Goal: Information Seeking & Learning: Learn about a topic

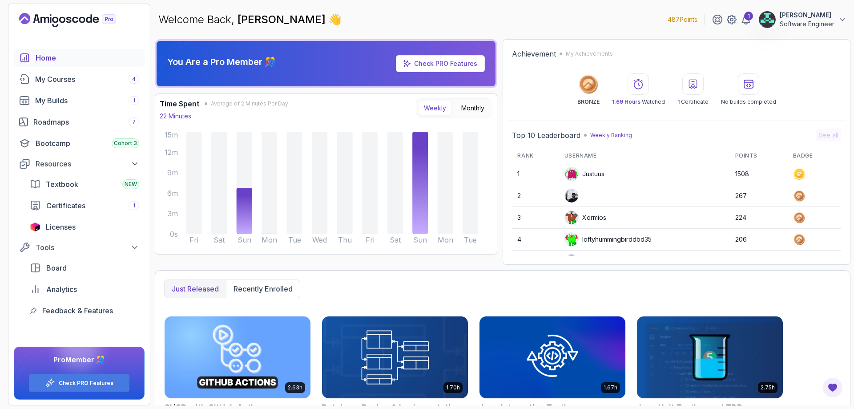
click at [642, 297] on div "Just released Recently enrolled" at bounding box center [502, 288] width 677 height 19
click at [107, 104] on div "My Builds 1" at bounding box center [87, 100] width 104 height 11
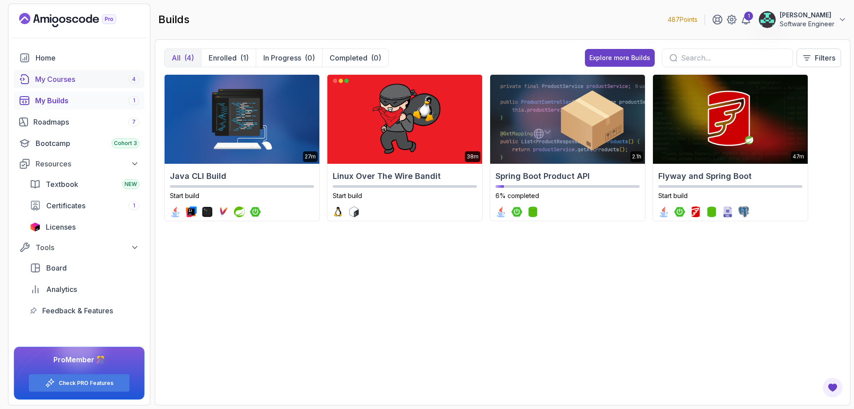
click at [89, 75] on div "My Courses 4" at bounding box center [87, 79] width 104 height 11
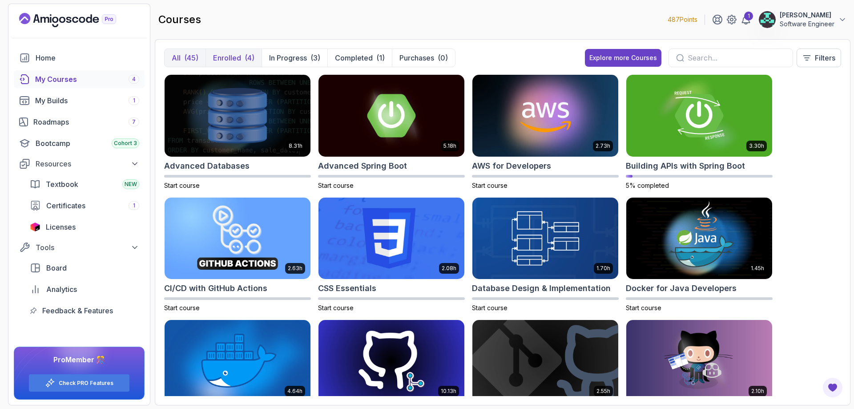
click at [236, 62] on p "Enrolled" at bounding box center [227, 57] width 28 height 11
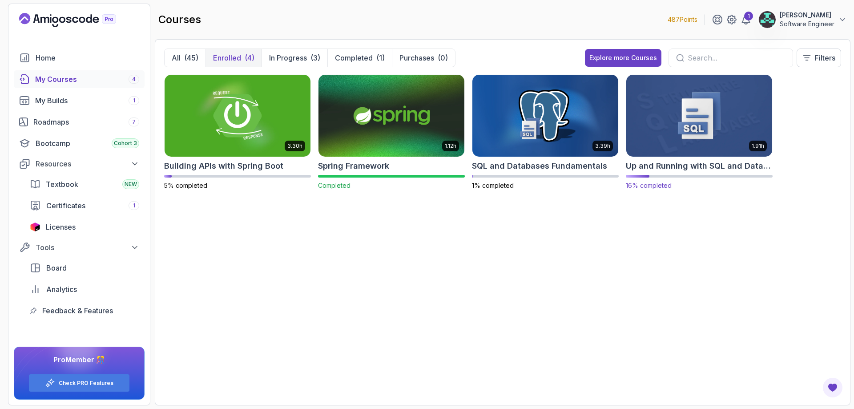
click at [695, 143] on img at bounding box center [698, 115] width 153 height 86
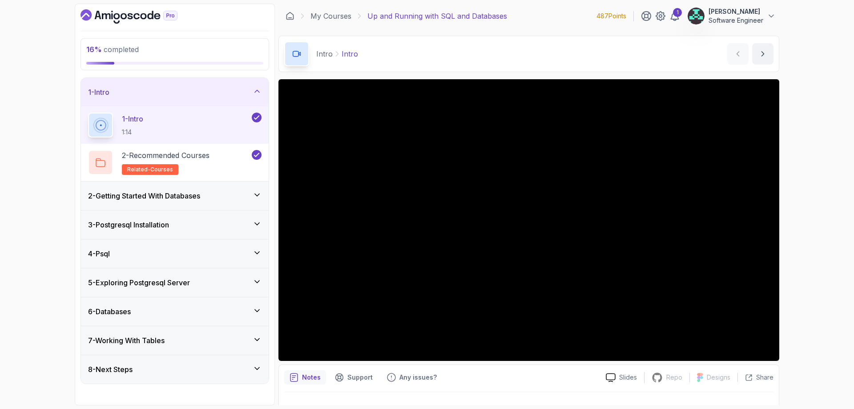
click at [264, 203] on div "2 - Getting Started With Databases" at bounding box center [175, 195] width 188 height 28
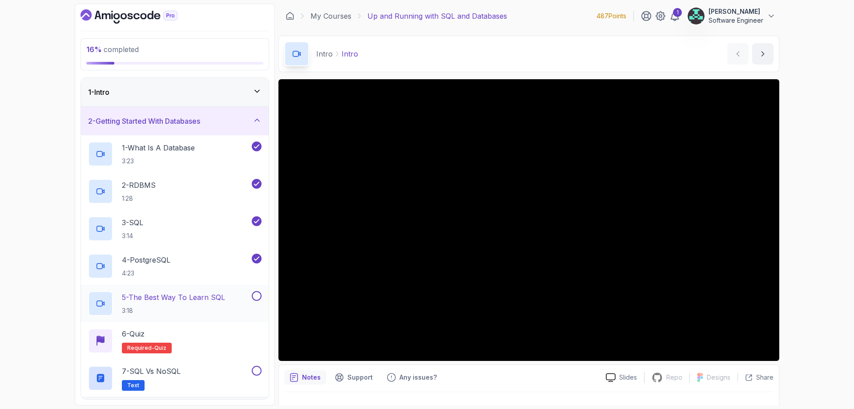
click at [228, 300] on div "5 - The Best Way To Learn SQL 3:18" at bounding box center [169, 303] width 162 height 25
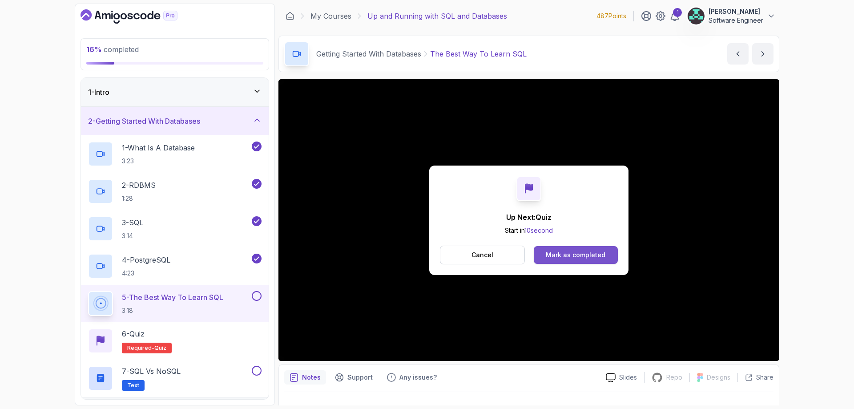
click at [578, 256] on div "Mark as completed" at bounding box center [576, 254] width 60 height 9
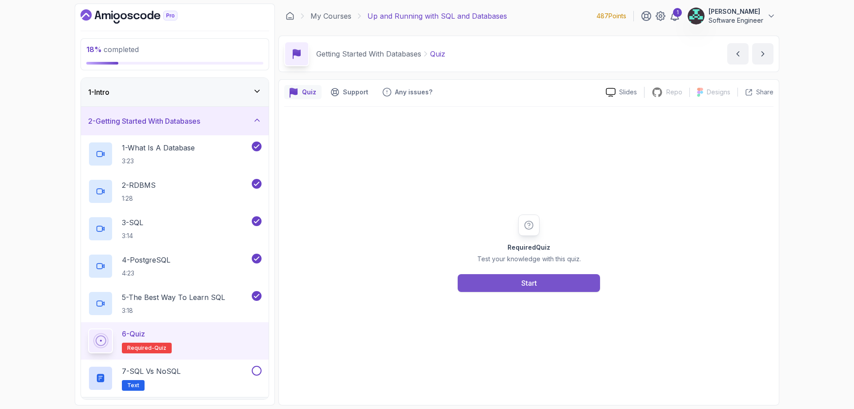
click at [495, 284] on button "Start" at bounding box center [528, 283] width 142 height 18
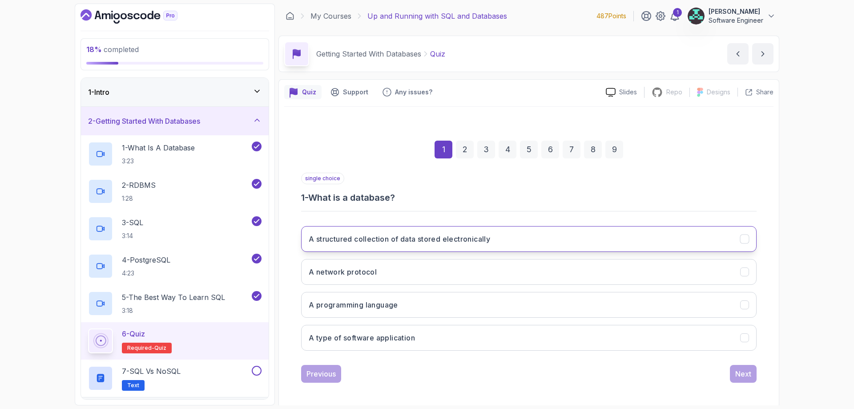
click at [418, 234] on h3 "A structured collection of data stored electronically" at bounding box center [399, 238] width 181 height 11
click at [734, 369] on button "Next" at bounding box center [743, 374] width 27 height 18
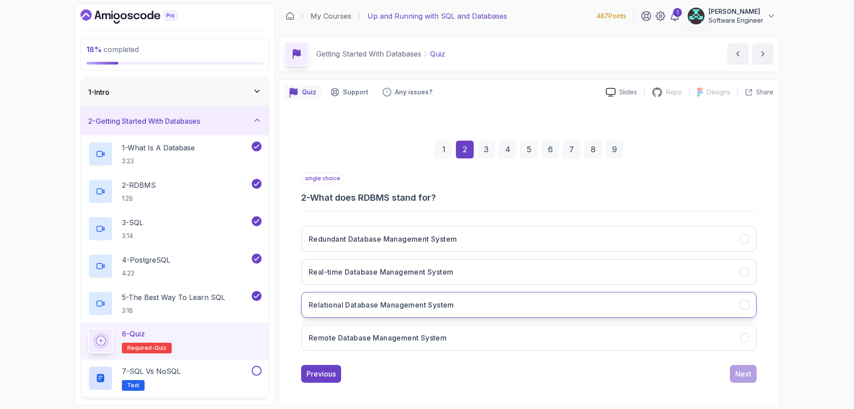
click at [485, 312] on button "Relational Database Management System" at bounding box center [528, 305] width 455 height 26
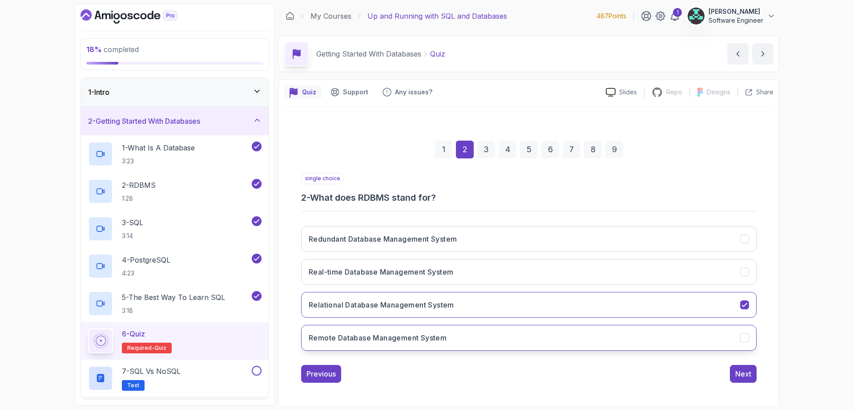
click at [722, 327] on button "Remote Database Management System" at bounding box center [528, 338] width 455 height 26
click at [729, 306] on button "Relational Database Management System" at bounding box center [528, 305] width 455 height 26
click at [749, 375] on div "Next" at bounding box center [743, 373] width 16 height 11
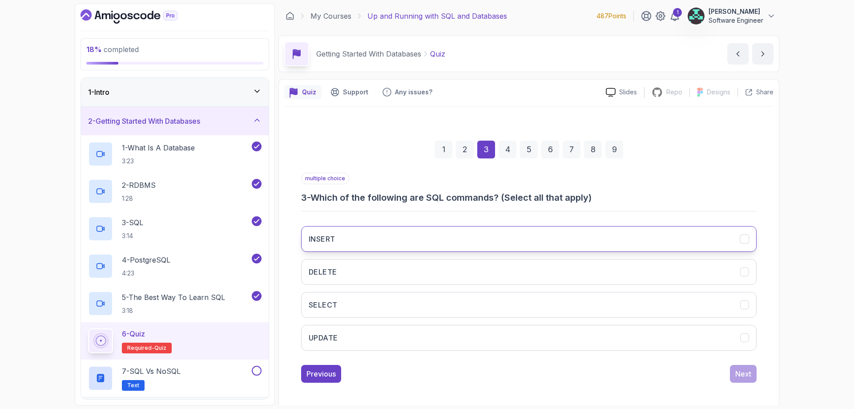
click at [522, 236] on button "INSERT" at bounding box center [528, 239] width 455 height 26
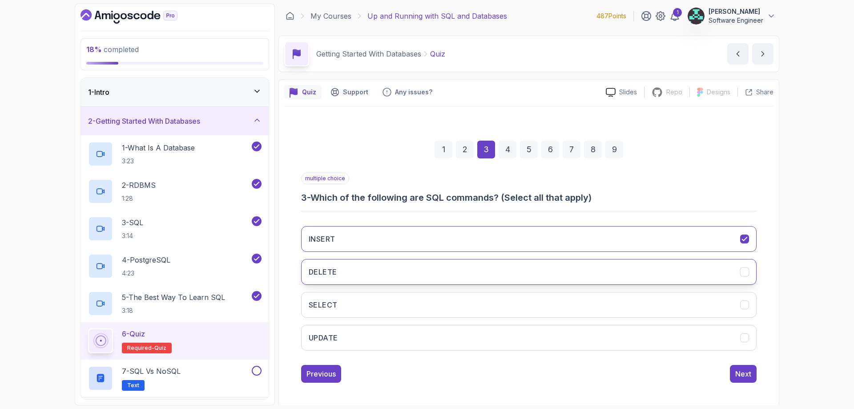
click at [512, 269] on button "DELETE" at bounding box center [528, 272] width 455 height 26
click at [510, 301] on button "SELECT" at bounding box center [528, 305] width 455 height 26
click at [519, 335] on button "UPDATE" at bounding box center [528, 338] width 455 height 26
click at [750, 376] on div "Next" at bounding box center [743, 373] width 16 height 11
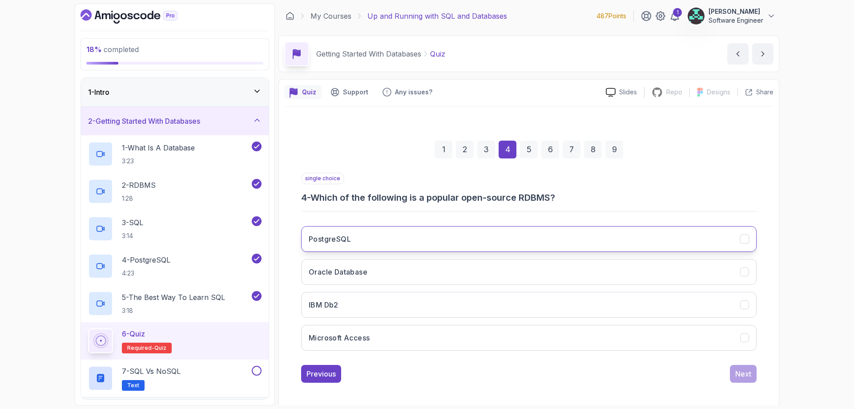
click at [491, 237] on button "PostgreSQL" at bounding box center [528, 239] width 455 height 26
click at [731, 377] on button "Next" at bounding box center [743, 374] width 27 height 18
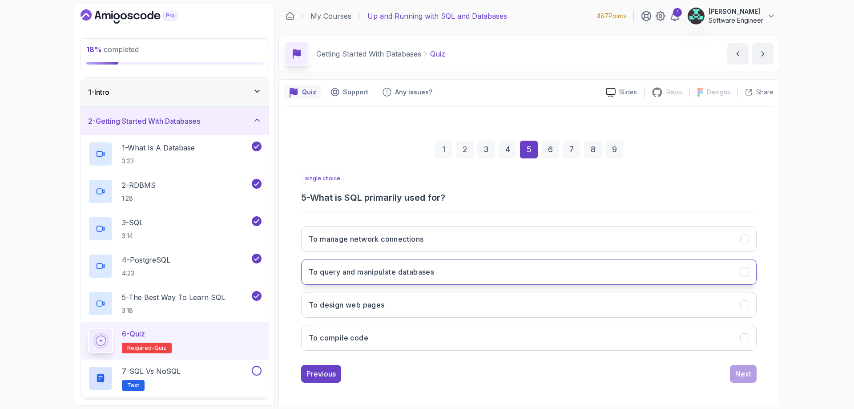
click at [450, 273] on button "To query and manipulate databases" at bounding box center [528, 272] width 455 height 26
click at [734, 372] on button "Next" at bounding box center [743, 374] width 27 height 18
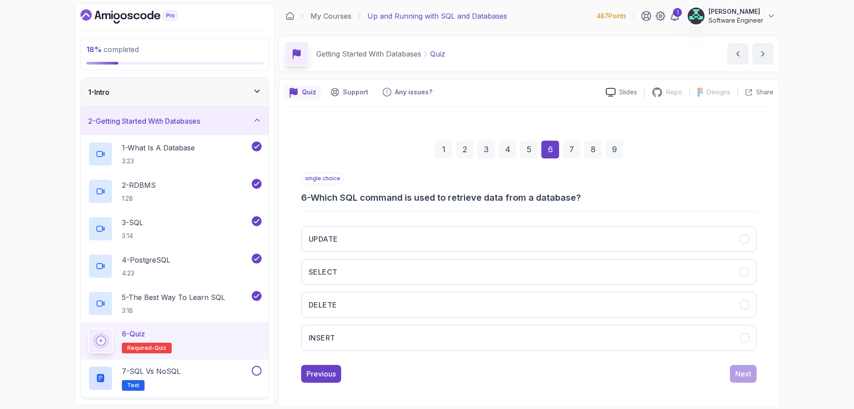
click at [482, 147] on div "3" at bounding box center [486, 149] width 18 height 18
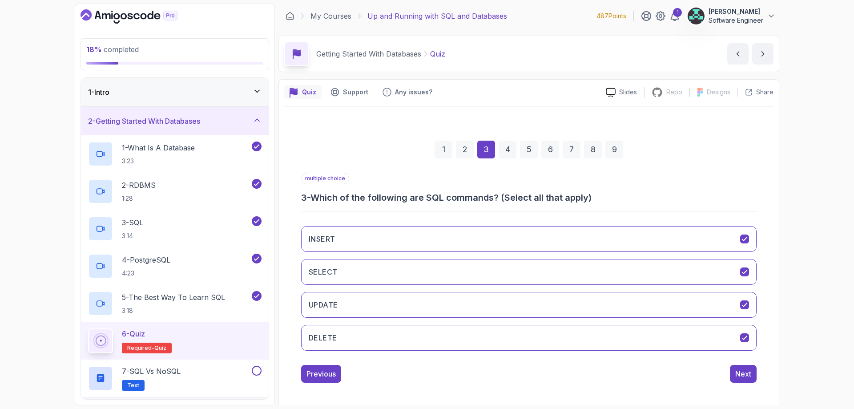
click at [554, 148] on div "6" at bounding box center [550, 149] width 18 height 18
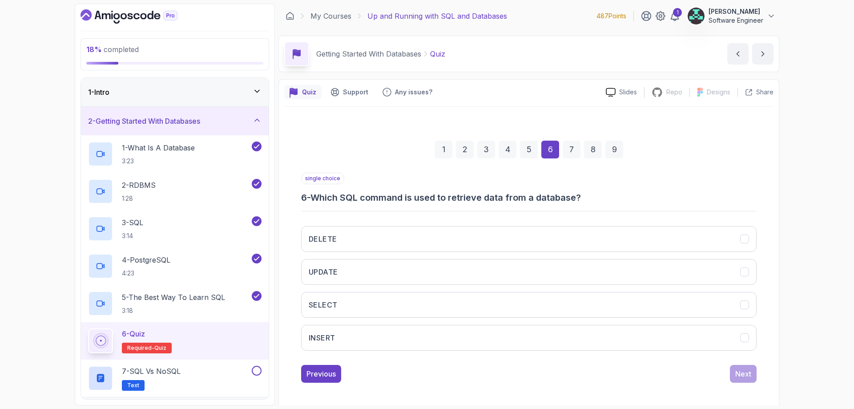
click at [536, 153] on div "5" at bounding box center [529, 149] width 18 height 18
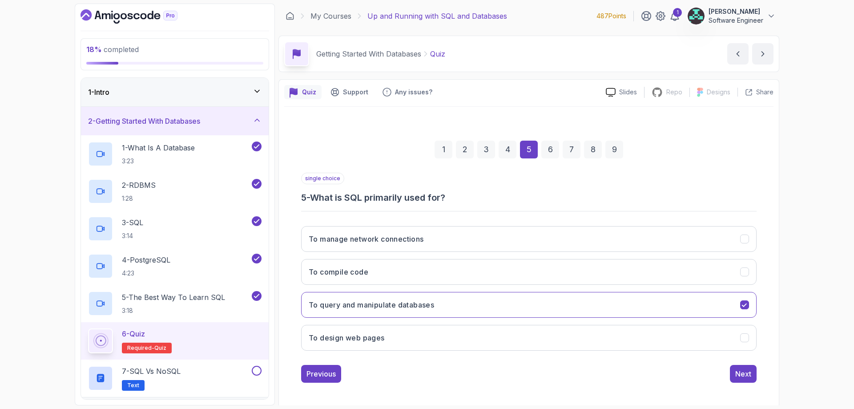
click at [554, 149] on div "6" at bounding box center [550, 149] width 18 height 18
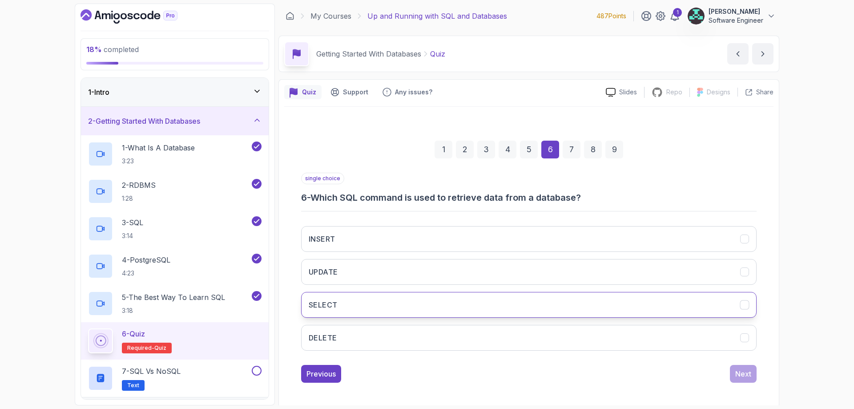
click at [706, 309] on button "SELECT" at bounding box center [528, 305] width 455 height 26
click at [741, 376] on div "Next" at bounding box center [743, 373] width 16 height 11
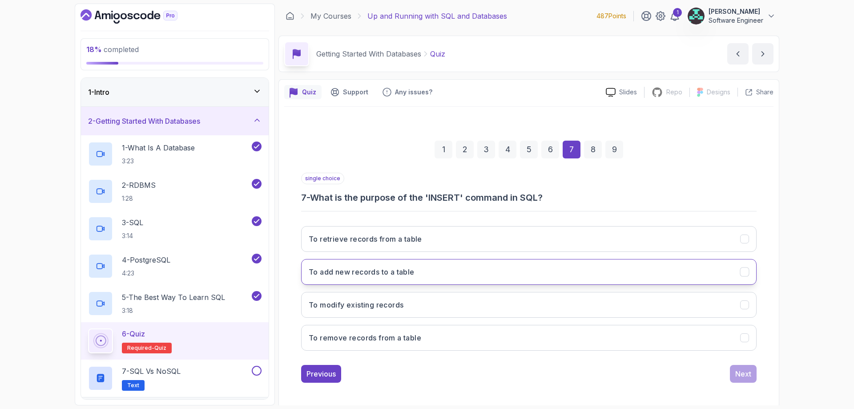
click at [414, 269] on h3 "To add new records to a table" at bounding box center [362, 271] width 106 height 11
click at [750, 378] on div "Next" at bounding box center [743, 373] width 16 height 11
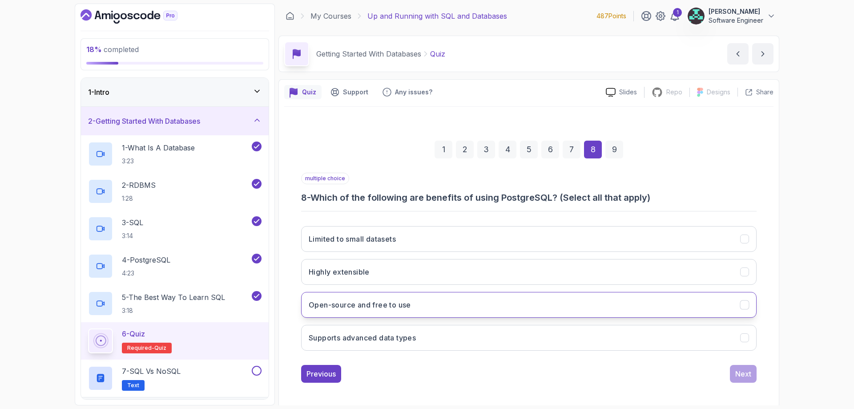
click at [474, 304] on button "Open-source and free to use" at bounding box center [528, 305] width 455 height 26
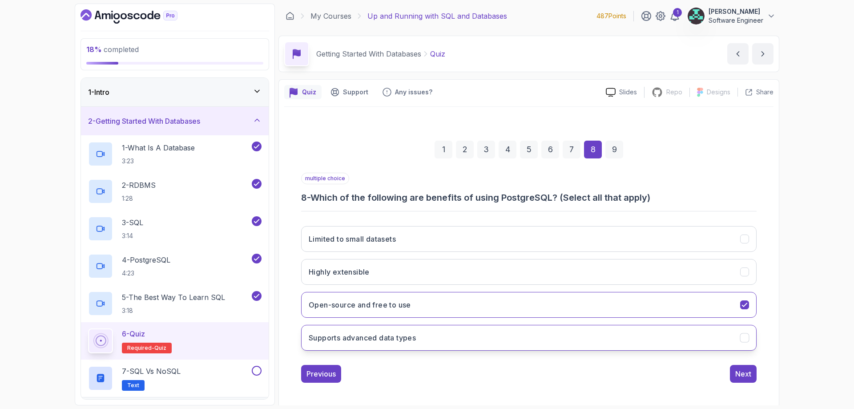
click at [510, 333] on button "Supports advanced data types" at bounding box center [528, 338] width 455 height 26
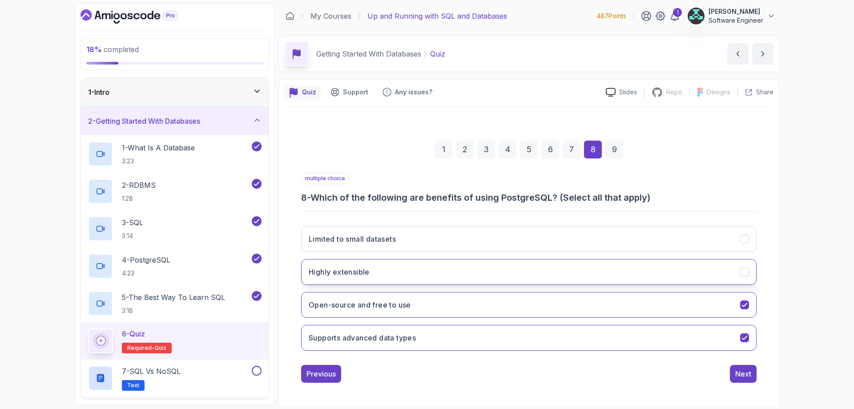
click at [539, 268] on button "Highly extensible" at bounding box center [528, 272] width 455 height 26
click at [540, 240] on button "Limited to small datasets" at bounding box center [528, 239] width 455 height 26
click at [486, 241] on button "Limited to small datasets" at bounding box center [528, 239] width 455 height 26
click at [738, 368] on button "Next" at bounding box center [743, 374] width 27 height 18
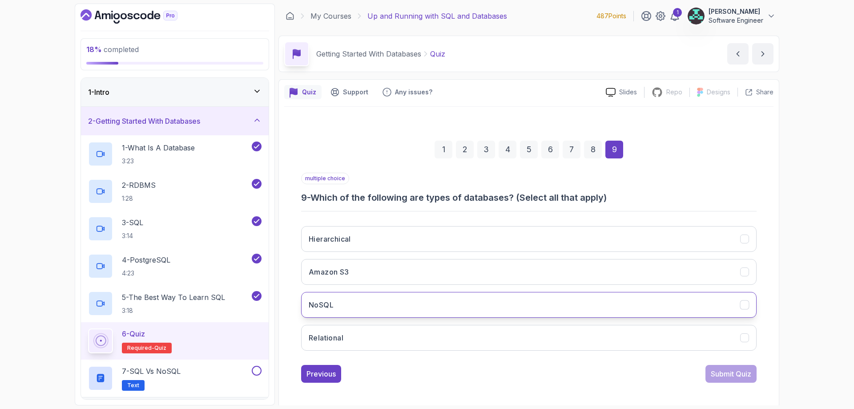
click at [428, 308] on button "NoSQL" at bounding box center [528, 305] width 455 height 26
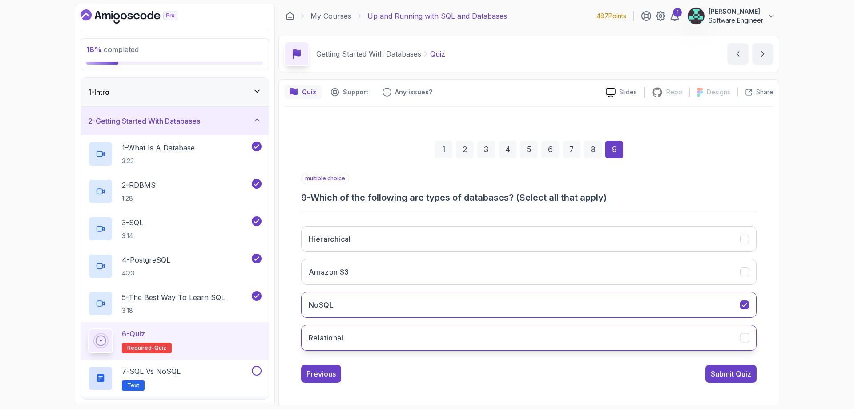
click at [442, 346] on button "Relational" at bounding box center [528, 338] width 455 height 26
click at [720, 376] on div "Submit Quiz" at bounding box center [730, 373] width 40 height 11
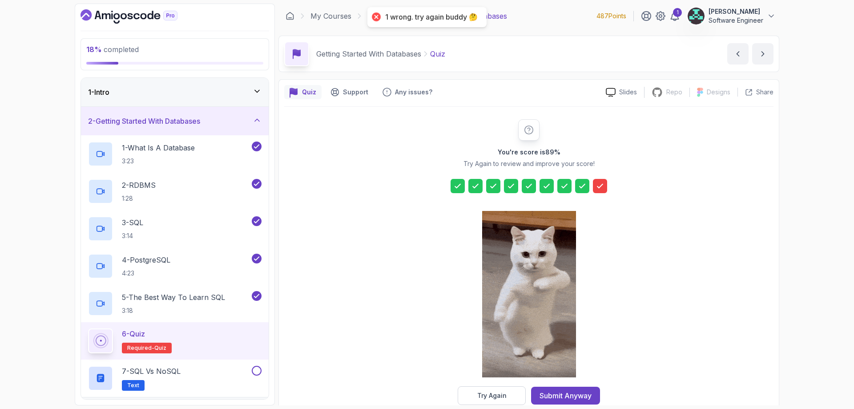
click at [782, 321] on section "18 % completed 1 - Intro 2 - Getting Started With Databases 1 - What Is A Datab…" at bounding box center [426, 204] width 711 height 409
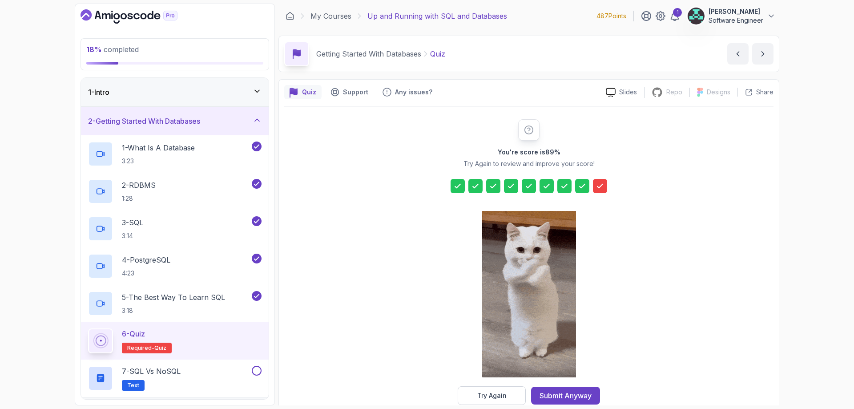
drag, startPoint x: 853, startPoint y: 127, endPoint x: 853, endPoint y: 117, distance: 9.8
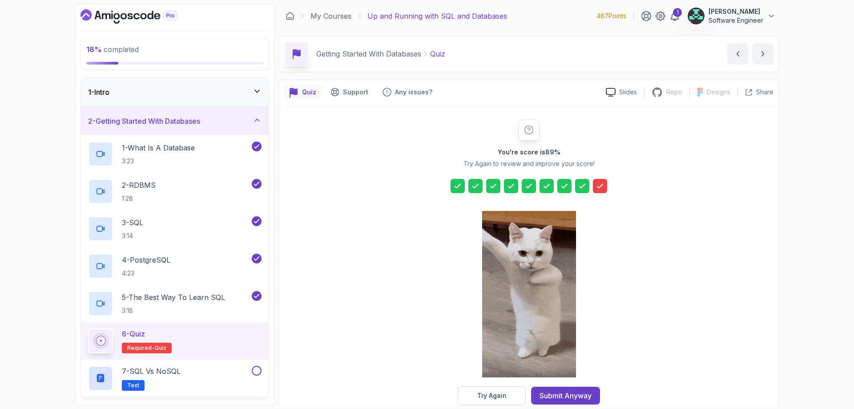
click at [853, 127] on div "18 % completed 1 - Intro 2 - Getting Started With Databases 1 - What Is A Datab…" at bounding box center [427, 204] width 854 height 409
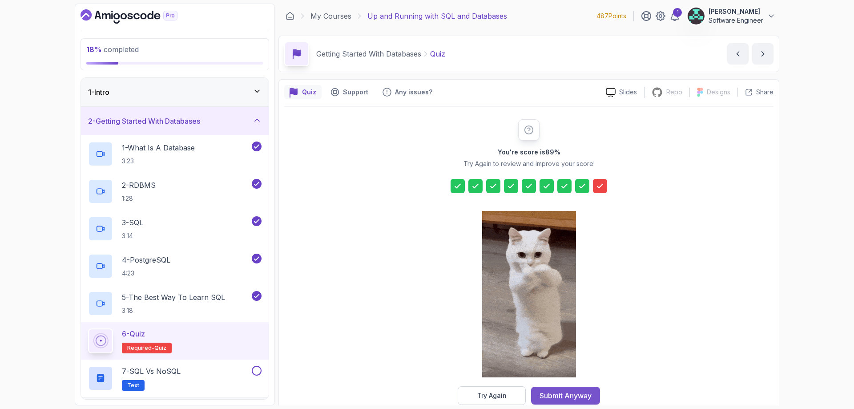
click at [594, 396] on button "Submit Anyway" at bounding box center [565, 395] width 69 height 18
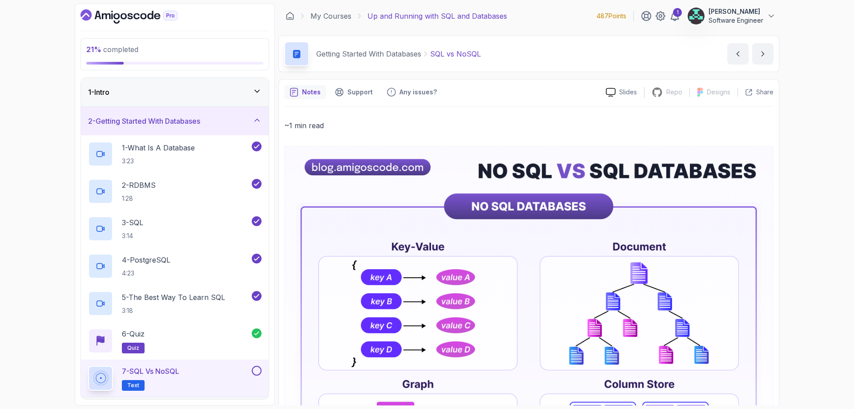
click at [827, 217] on div "21 % completed 1 - Intro 2 - Getting Started With Databases 1 - What Is A Datab…" at bounding box center [427, 204] width 854 height 409
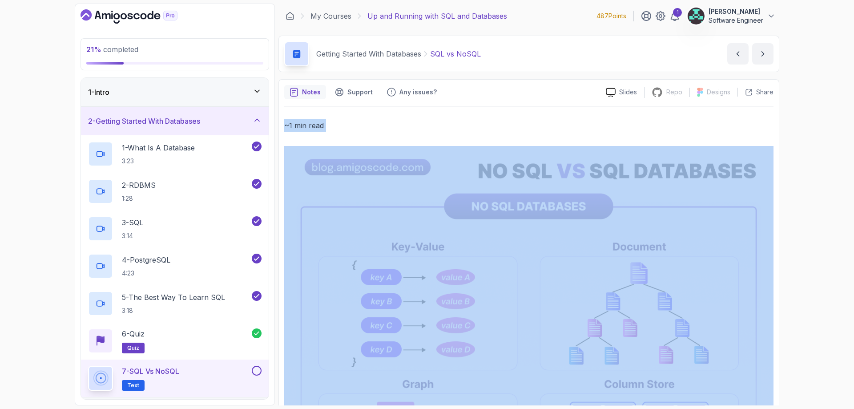
drag, startPoint x: 853, startPoint y: 104, endPoint x: 821, endPoint y: 195, distance: 96.6
click at [821, 195] on div "21 % completed 1 - Intro 2 - Getting Started With Databases 1 - What Is A Datab…" at bounding box center [427, 204] width 854 height 409
click at [817, 181] on div "21 % completed 1 - Intro 2 - Getting Started With Databases 1 - What Is A Datab…" at bounding box center [427, 204] width 854 height 409
click at [819, 180] on div "21 % completed 1 - Intro 2 - Getting Started With Databases 1 - What Is A Datab…" at bounding box center [427, 204] width 854 height 409
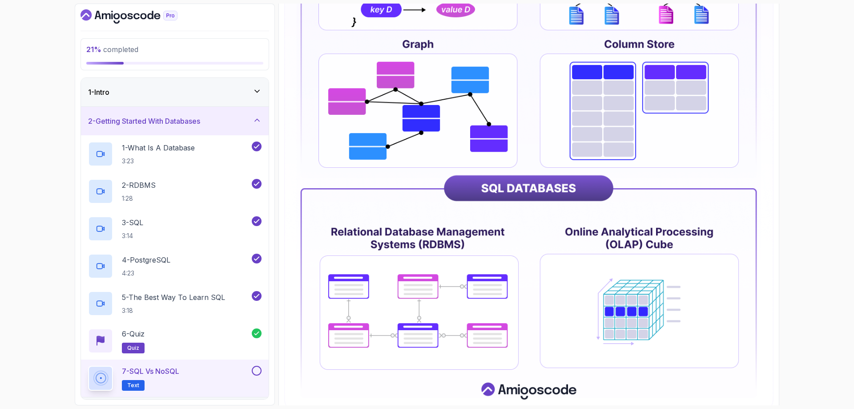
scroll to position [379, 0]
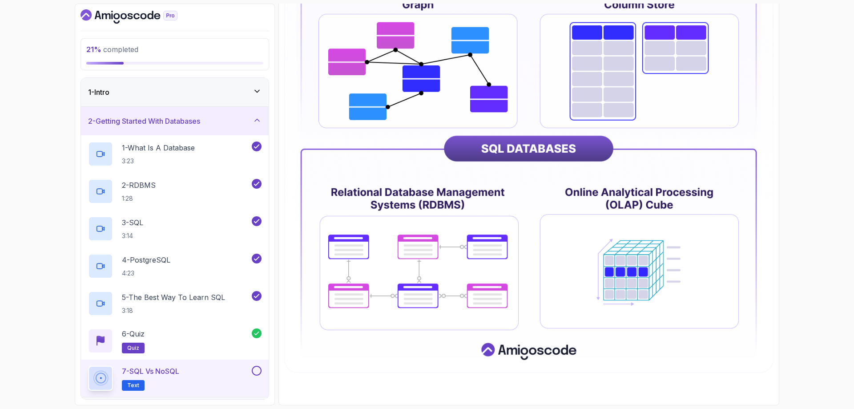
drag, startPoint x: 798, startPoint y: 196, endPoint x: 771, endPoint y: 277, distance: 86.2
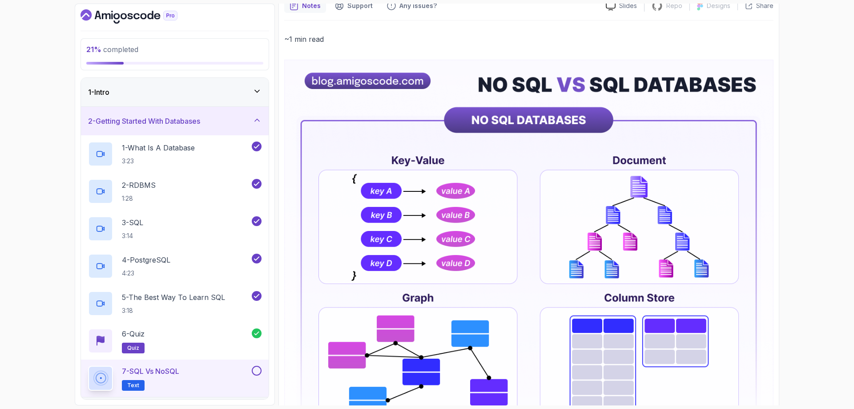
scroll to position [0, 0]
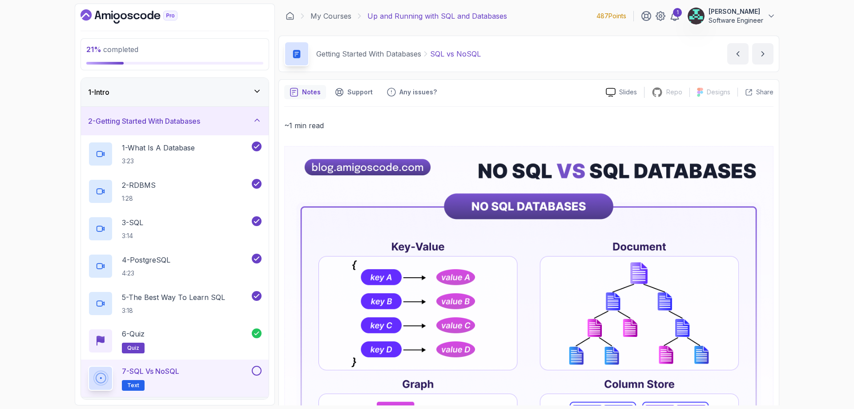
drag, startPoint x: 762, startPoint y: 285, endPoint x: 739, endPoint y: 246, distance: 44.8
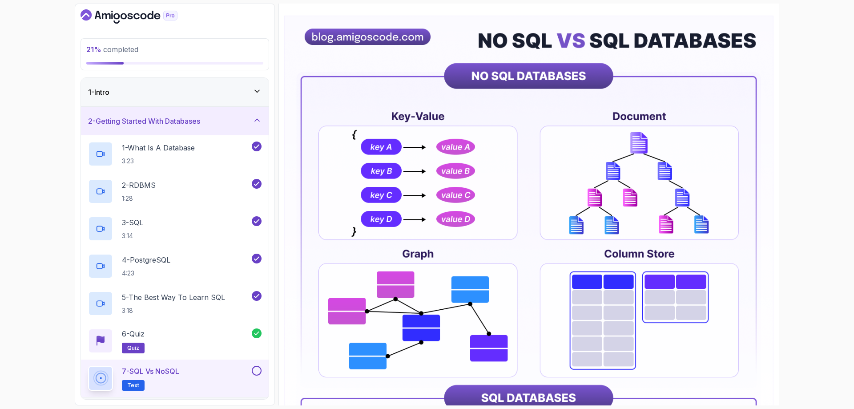
click at [771, 229] on img at bounding box center [528, 319] width 489 height 606
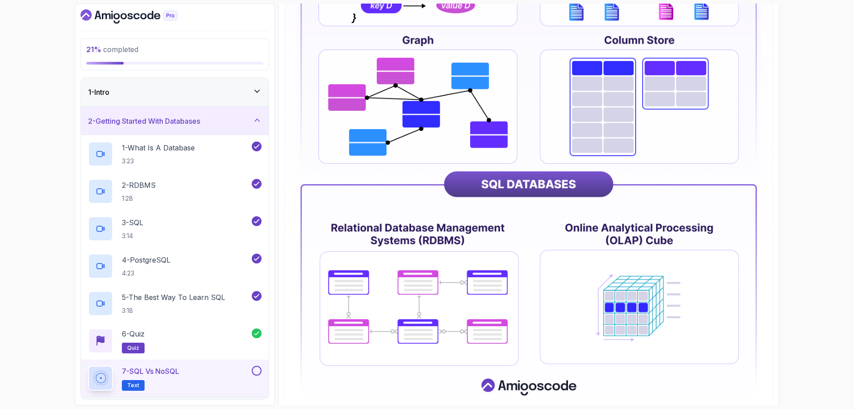
scroll to position [379, 0]
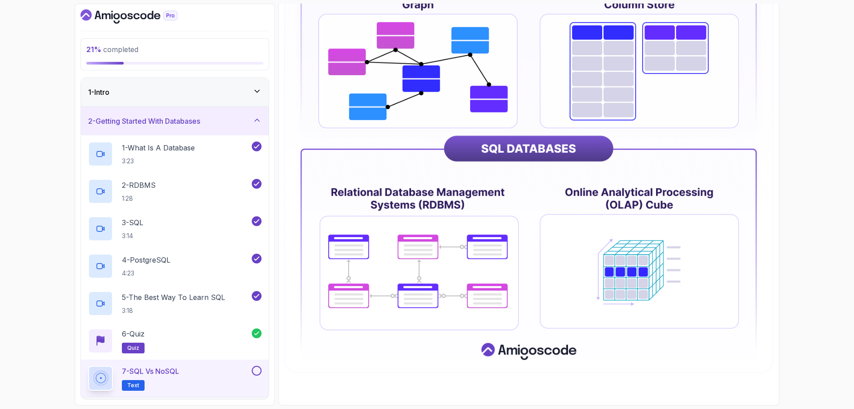
click at [257, 368] on button at bounding box center [257, 370] width 10 height 10
click at [269, 232] on div "24 % completed 1 - Intro 2 - Getting Started With Databases 1 - What Is A Datab…" at bounding box center [175, 204] width 200 height 401
click at [252, 120] on div "2 - Getting Started With Databases" at bounding box center [174, 121] width 173 height 11
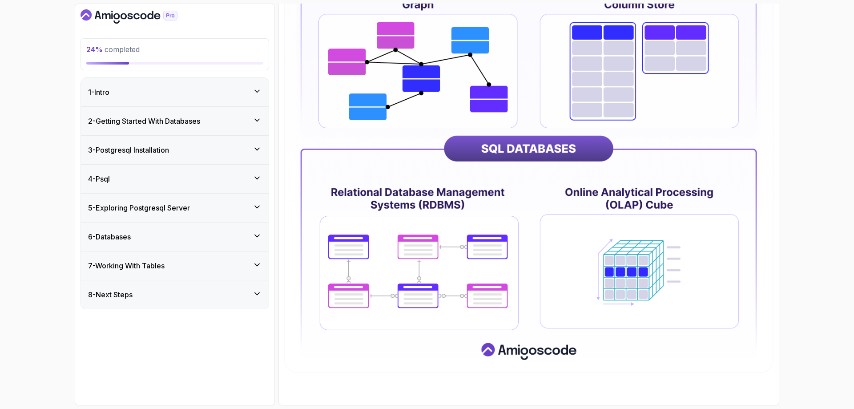
click at [251, 156] on div "3 - Postgresql Installation" at bounding box center [175, 150] width 188 height 28
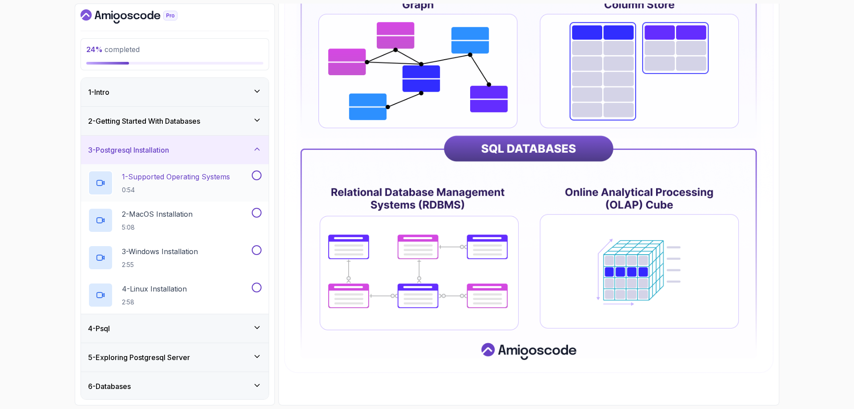
click at [244, 184] on div "1 - Supported Operating Systems 0:54" at bounding box center [169, 182] width 162 height 25
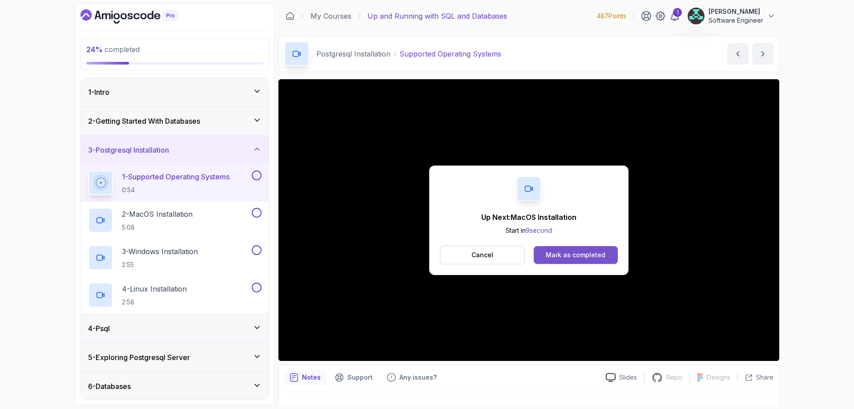
click at [560, 252] on div "Mark as completed" at bounding box center [576, 254] width 60 height 9
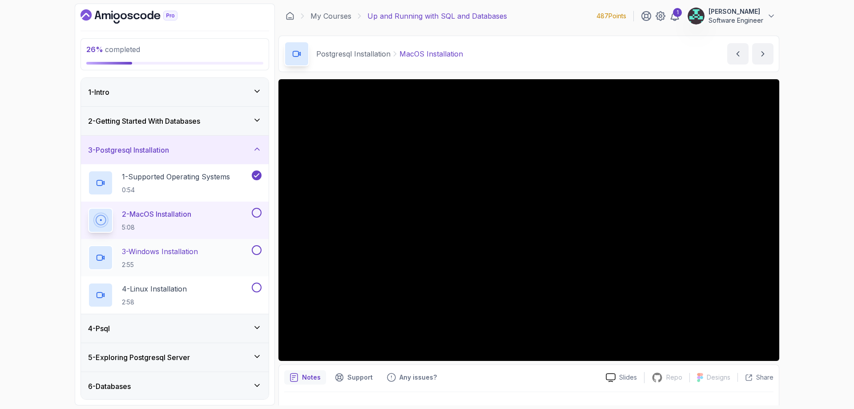
click at [189, 250] on p "3 - Windows Installation" at bounding box center [160, 251] width 76 height 11
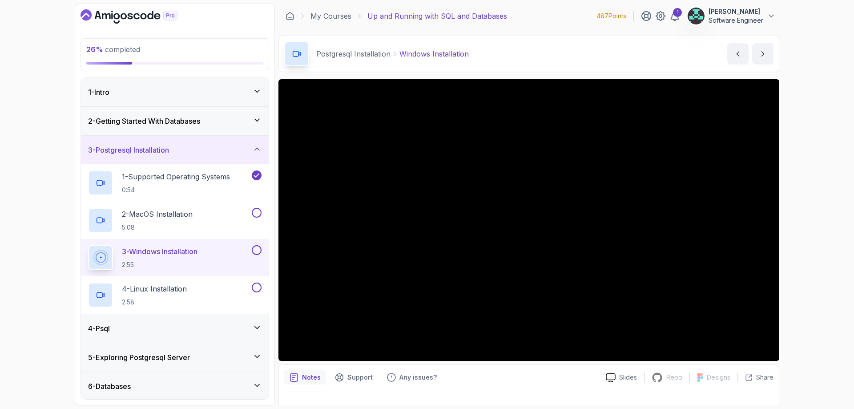
click at [835, 132] on div "26 % completed 1 - Intro 2 - Getting Started With Databases 3 - Postgresql Inst…" at bounding box center [427, 204] width 854 height 409
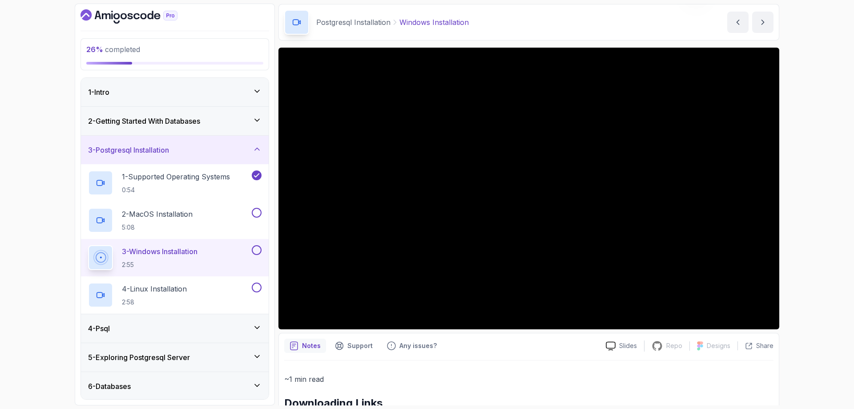
scroll to position [44, 0]
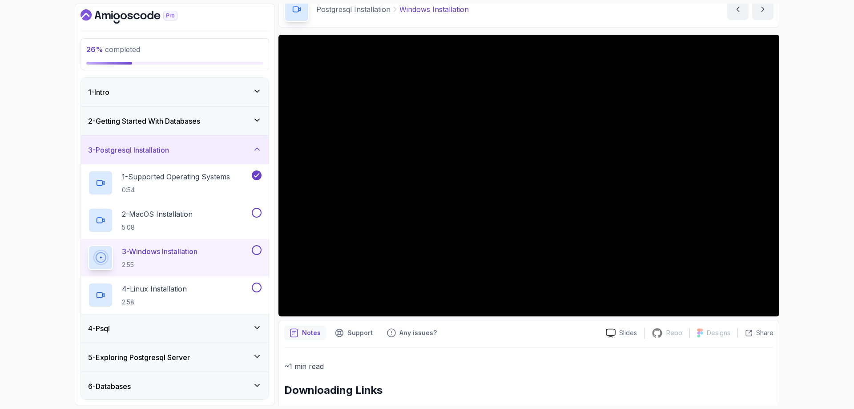
click at [526, 358] on div "~1 min read Downloading Links PostgreSQL Windows Installer EnterpriseDB" at bounding box center [528, 405] width 489 height 116
click at [503, 355] on div "~1 min read Downloading Links PostgreSQL Windows Installer EnterpriseDB" at bounding box center [528, 405] width 489 height 116
click at [486, 376] on div "~1 min read Downloading Links PostgreSQL Windows Installer EnterpriseDB" at bounding box center [528, 401] width 489 height 82
click at [538, 384] on h2 "Downloading Links" at bounding box center [528, 390] width 489 height 14
click at [497, 334] on div "Notes Support Any issues?" at bounding box center [441, 332] width 314 height 14
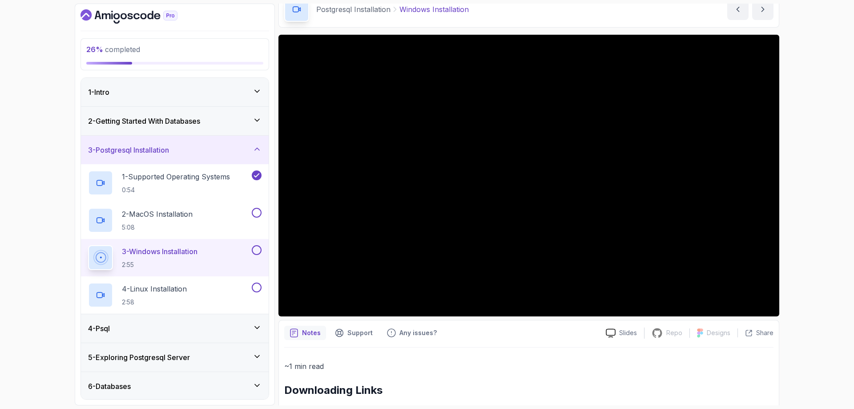
click at [450, 342] on div "Notes Support Any issues? Slides Repo Repository not available Designs Design n…" at bounding box center [528, 394] width 501 height 149
click at [471, 333] on div "Notes Support Any issues?" at bounding box center [441, 332] width 314 height 14
click at [461, 369] on p "~1 min read" at bounding box center [528, 366] width 489 height 12
drag, startPoint x: 480, startPoint y: 382, endPoint x: 484, endPoint y: 363, distance: 20.0
click at [480, 382] on div "~1 min read Downloading Links PostgreSQL Windows Installer EnterpriseDB" at bounding box center [528, 401] width 489 height 82
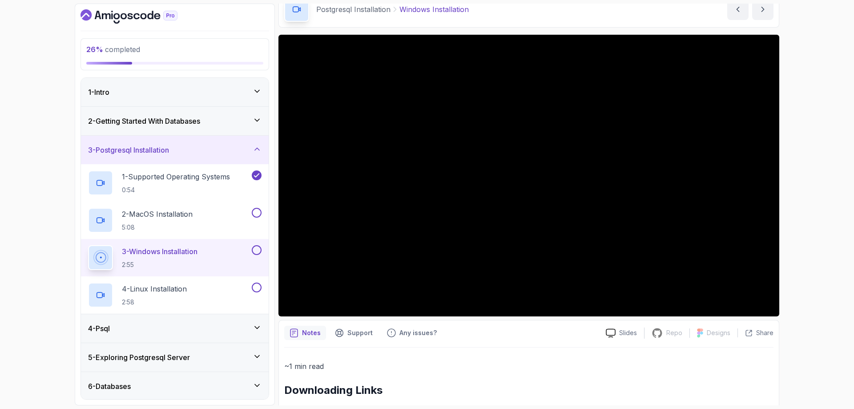
drag, startPoint x: 428, startPoint y: 365, endPoint x: 447, endPoint y: 343, distance: 28.4
click at [428, 365] on p "~1 min read" at bounding box center [528, 366] width 489 height 12
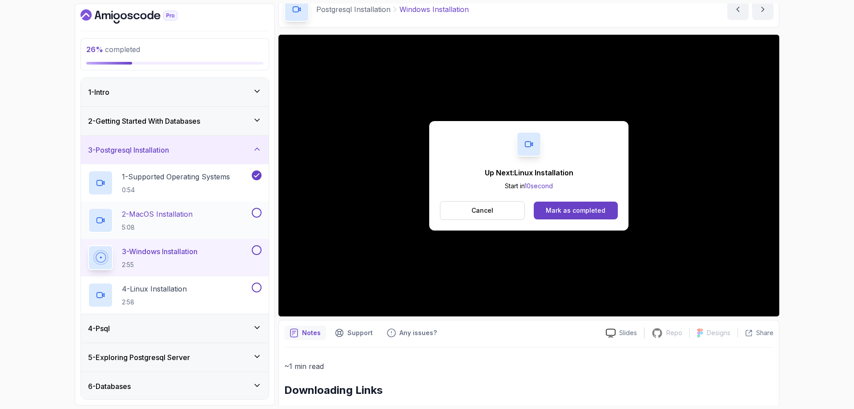
click at [257, 216] on button at bounding box center [257, 213] width 10 height 10
click at [600, 219] on div "Cancel Mark as completed" at bounding box center [529, 210] width 178 height 19
click at [600, 215] on button "Mark as completed" at bounding box center [576, 210] width 84 height 18
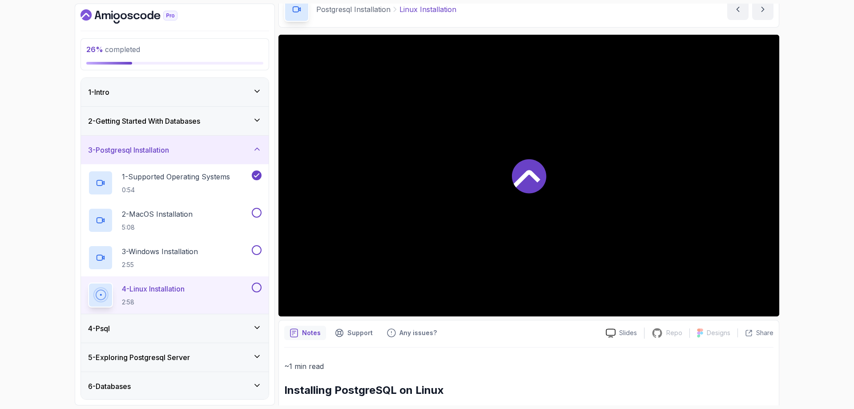
click at [190, 261] on p "2:55" at bounding box center [160, 264] width 76 height 9
click at [261, 333] on div "4 - Psql" at bounding box center [174, 328] width 173 height 11
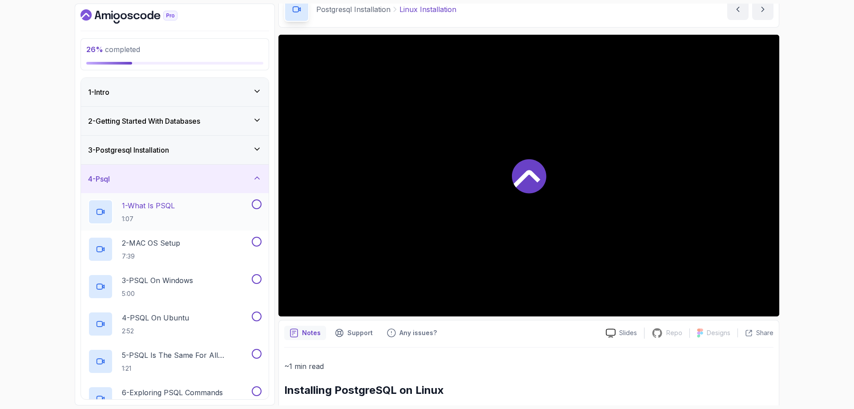
click at [202, 208] on div "1 - What Is PSQL 1:07" at bounding box center [169, 211] width 162 height 25
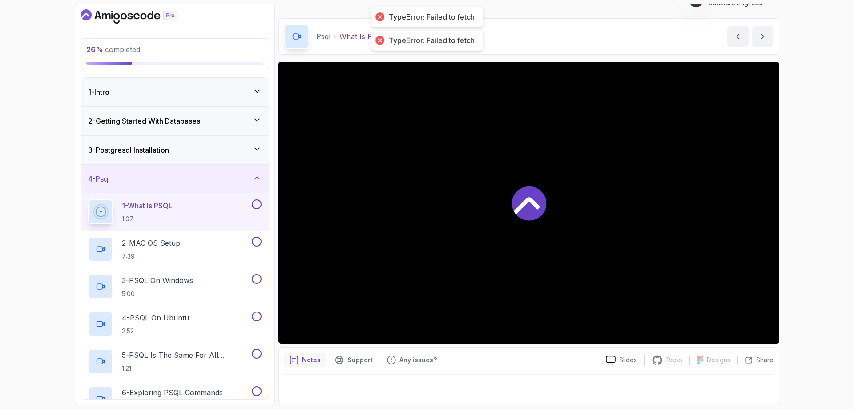
scroll to position [17, 0]
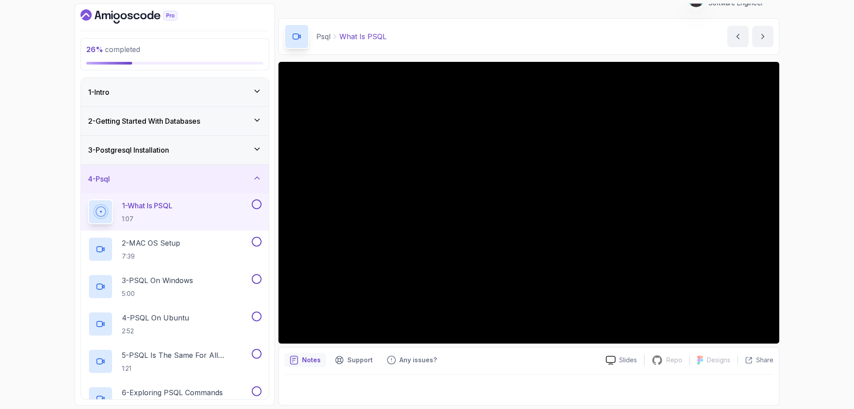
click at [251, 148] on div "3 - Postgresql Installation" at bounding box center [174, 149] width 173 height 11
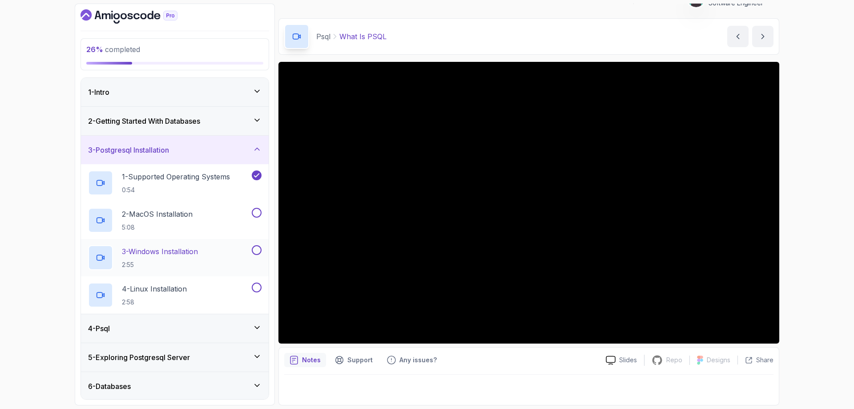
click at [213, 247] on div "3 - Windows Installation 2:55" at bounding box center [169, 257] width 162 height 25
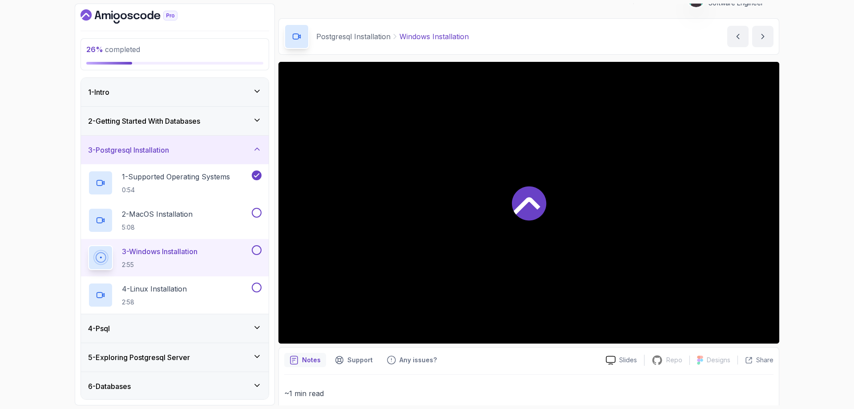
scroll to position [44, 0]
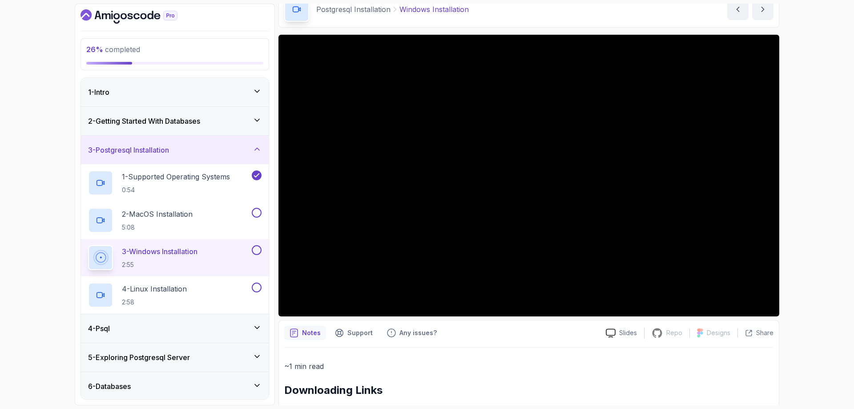
click at [256, 250] on button at bounding box center [257, 250] width 10 height 10
click at [257, 211] on button at bounding box center [257, 213] width 10 height 10
click at [197, 286] on div "4 - Linux Installation 2:58" at bounding box center [169, 294] width 162 height 25
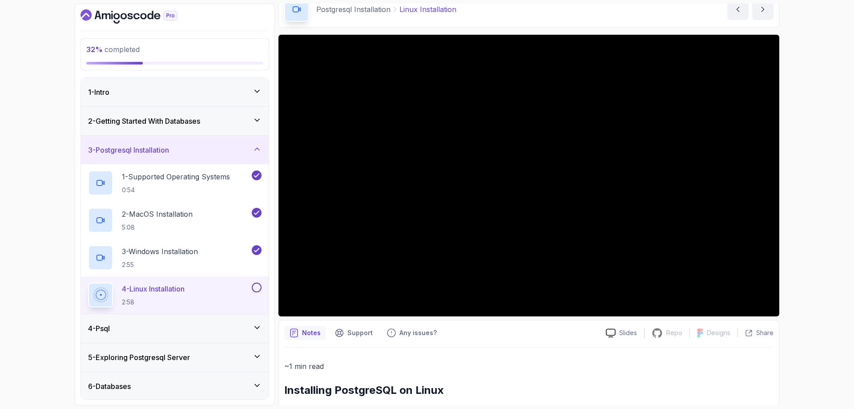
click at [256, 289] on button at bounding box center [257, 287] width 10 height 10
click at [256, 149] on icon at bounding box center [257, 149] width 4 height 2
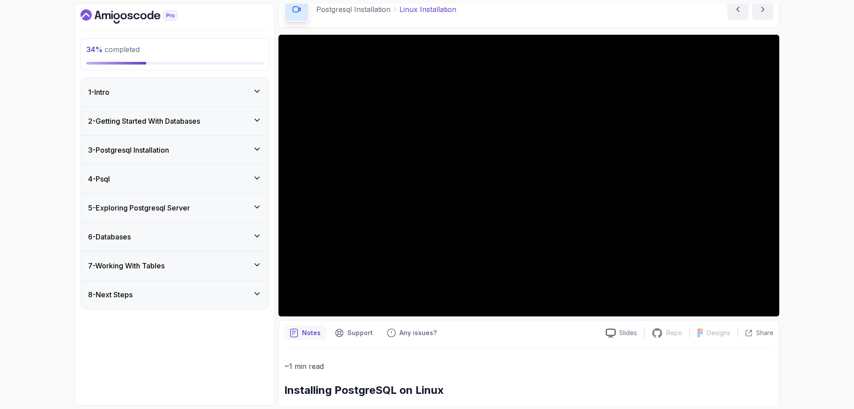
click at [253, 180] on icon at bounding box center [257, 177] width 9 height 9
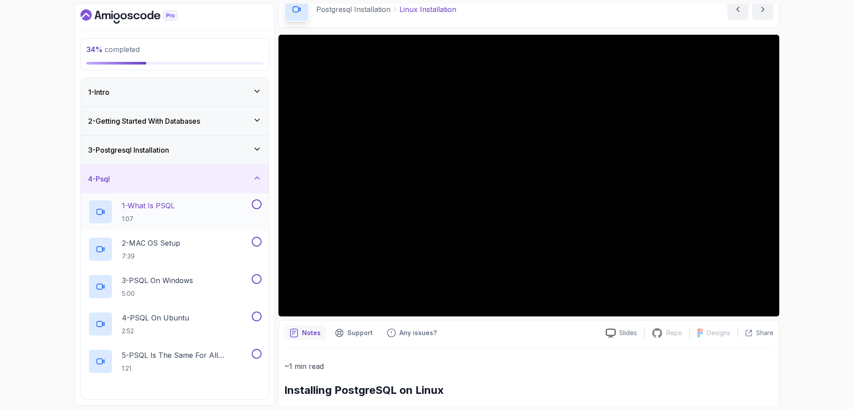
click at [205, 214] on div "1 - What Is PSQL 1:07" at bounding box center [169, 211] width 162 height 25
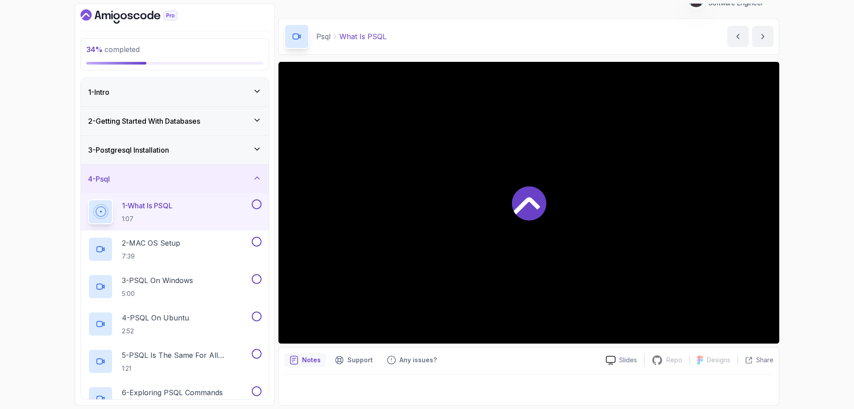
scroll to position [17, 0]
click at [812, 157] on div "34 % completed 1 - Intro 2 - Getting Started With Databases 3 - Postgresql Inst…" at bounding box center [427, 204] width 854 height 409
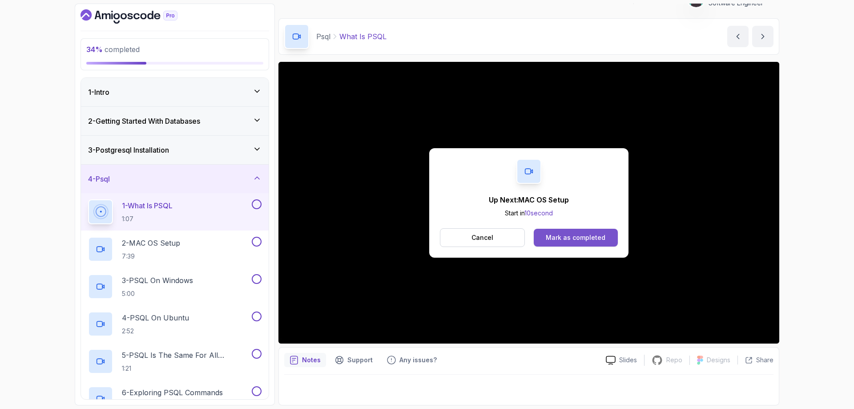
click at [595, 236] on div "Mark as completed" at bounding box center [576, 237] width 60 height 9
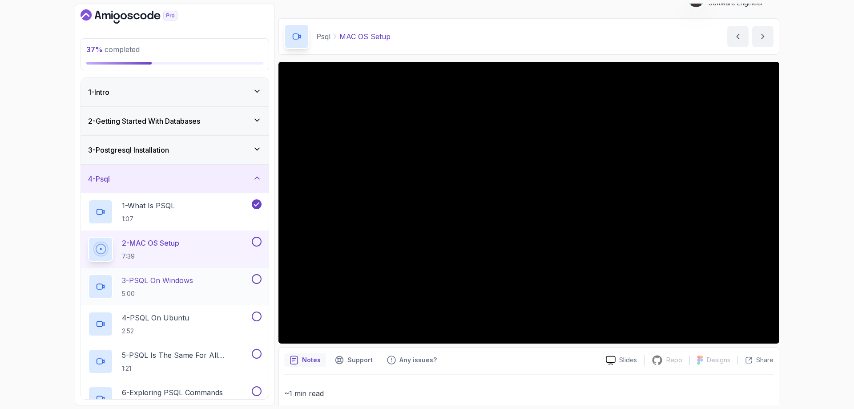
click at [197, 277] on div "3 - PSQL On Windows 5:00" at bounding box center [169, 286] width 162 height 25
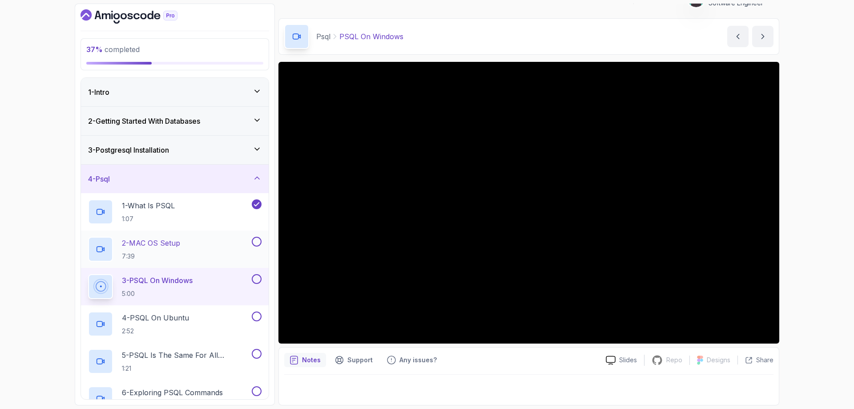
click at [257, 242] on button at bounding box center [257, 242] width 10 height 10
